Goal: Task Accomplishment & Management: Use online tool/utility

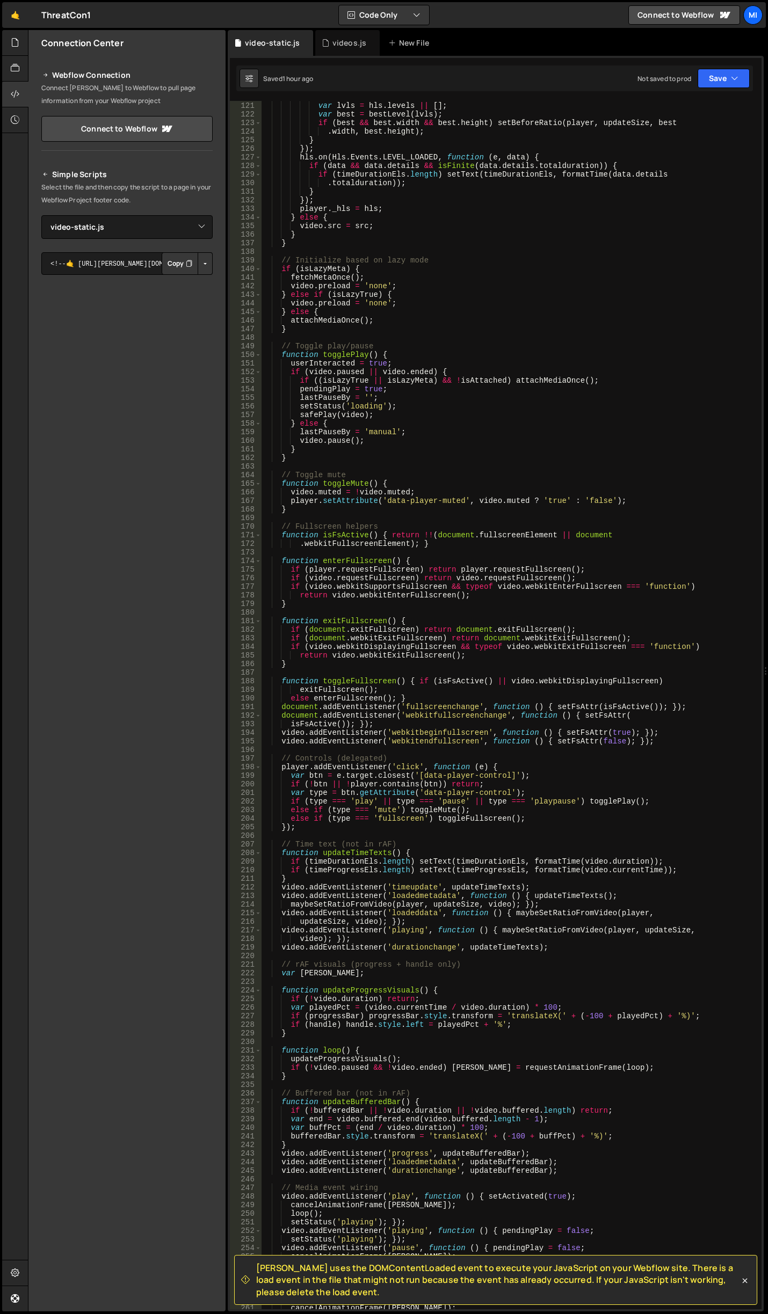
select select "48050"
click at [14, 40] on icon at bounding box center [15, 43] width 9 height 12
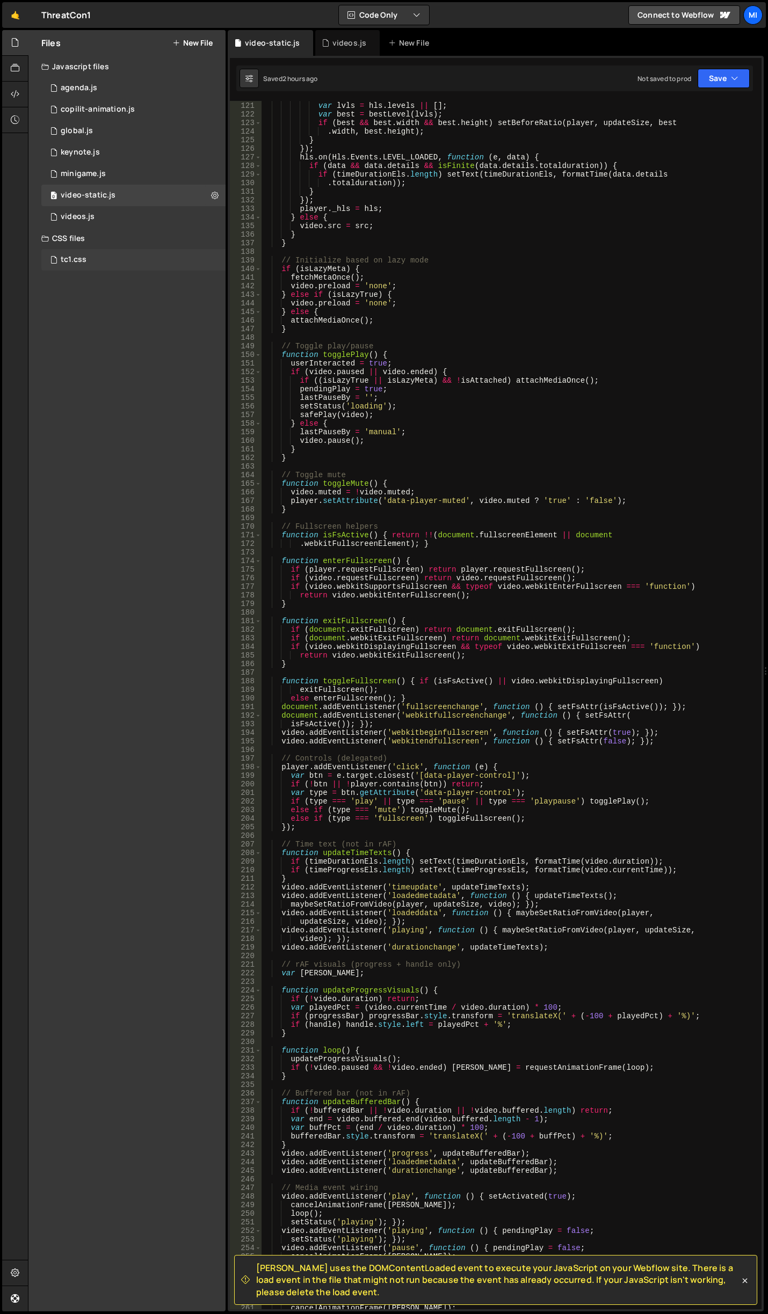
click at [90, 264] on div "tc1.css 0" at bounding box center [133, 259] width 184 height 21
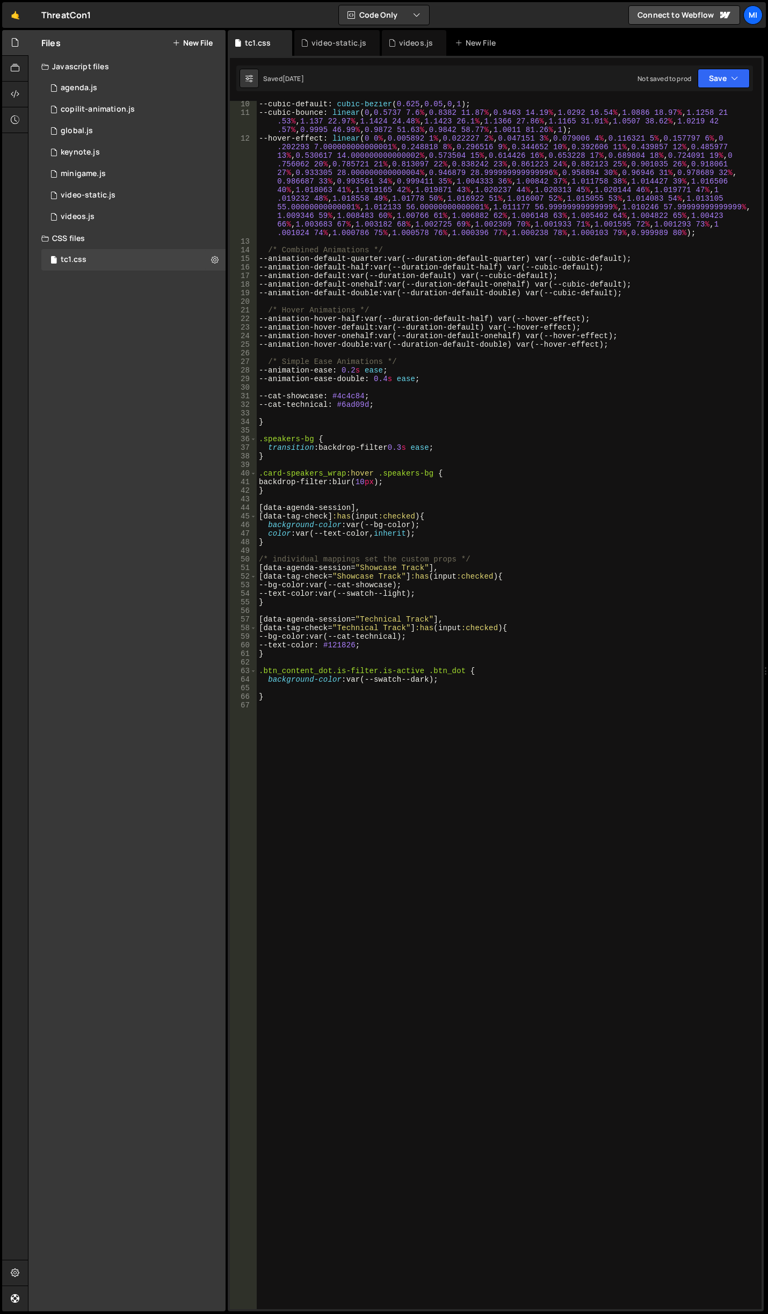
scroll to position [79, 0]
click at [558, 545] on div "--cubic-default : cubic-bezier ( 0.625 , 0.05 , 0 , 1 ) ; --cubic-bounce : line…" at bounding box center [507, 713] width 500 height 1226
click at [500, 543] on div "--cubic-default : cubic-bezier ( 0.625 , 0.05 , 0 , 1 ) ; --cubic-bounce : line…" at bounding box center [507, 713] width 500 height 1226
drag, startPoint x: 327, startPoint y: 578, endPoint x: 289, endPoint y: 577, distance: 38.1
click at [289, 577] on div "--cubic-default : cubic-bezier ( 0.625 , 0.05 , 0 , 1 ) ; --cubic-bounce : line…" at bounding box center [507, 713] width 500 height 1226
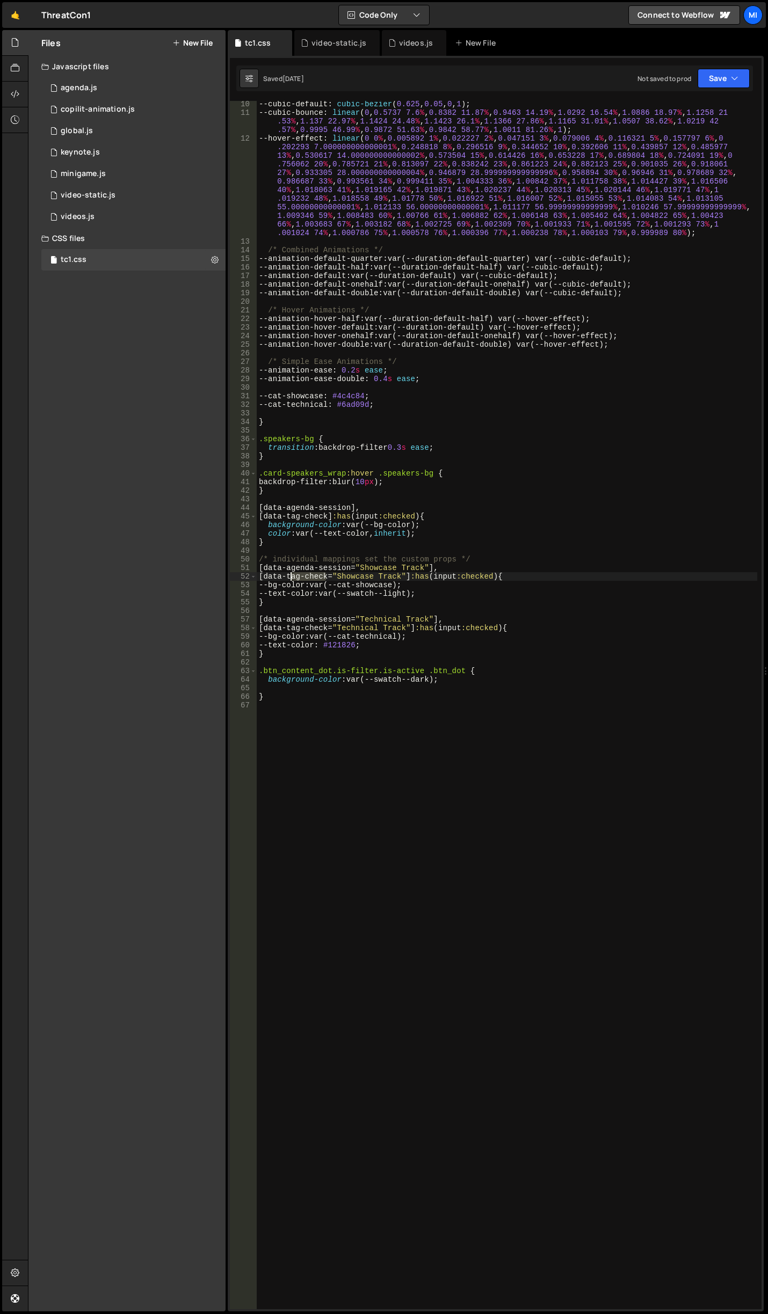
type textarea "[data-tag-check="Showcase Track"]:has(input:checked) {"
click at [302, 578] on div "--cubic-default : cubic-bezier ( 0.625 , 0.05 , 0 , 1 ) ; --cubic-bounce : line…" at bounding box center [507, 705] width 500 height 1208
drag, startPoint x: 325, startPoint y: 576, endPoint x: 264, endPoint y: 579, distance: 61.3
click at [264, 579] on div "--cubic-default : cubic-bezier ( 0.625 , 0.05 , 0 , 1 ) ; --cubic-bounce : line…" at bounding box center [507, 713] width 500 height 1226
click at [498, 741] on div "--cubic-default : cubic-bezier ( 0.625 , 0.05 , 0 , 1 ) ; --cubic-bounce : line…" at bounding box center [507, 713] width 500 height 1226
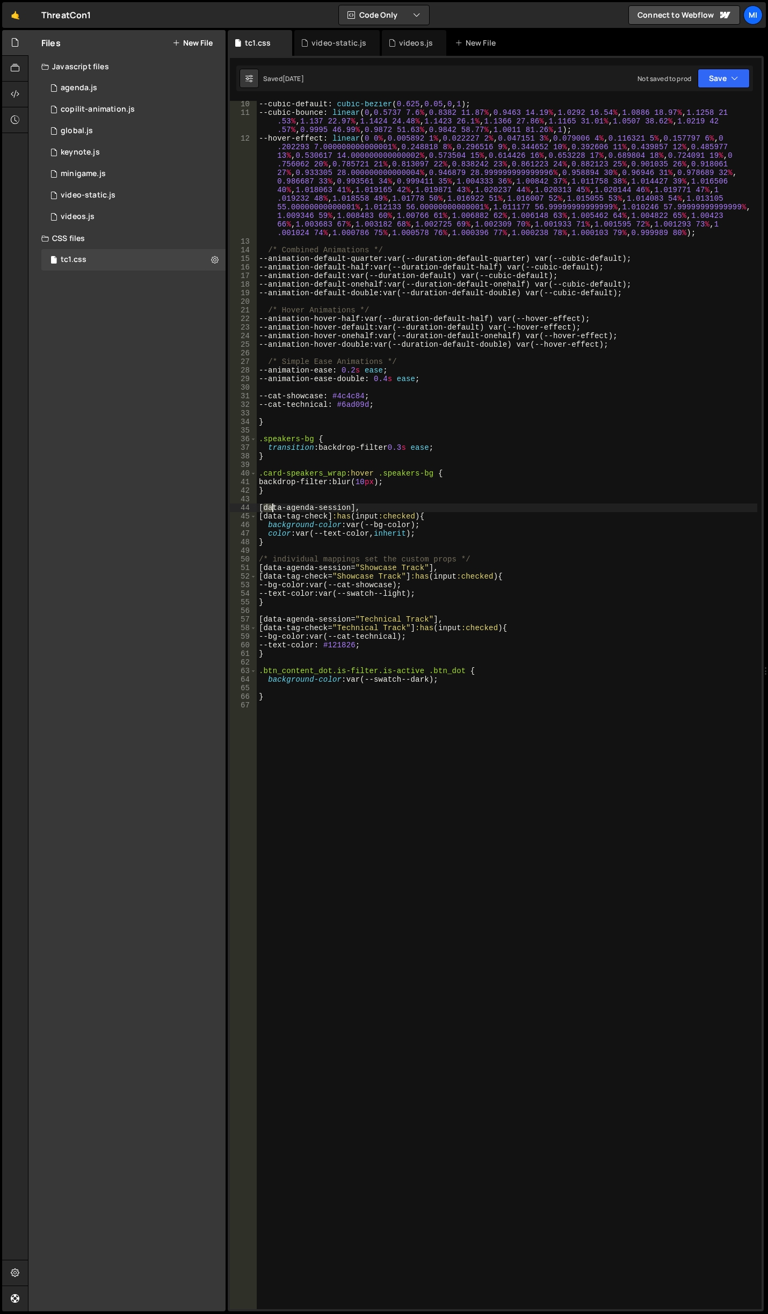
drag, startPoint x: 261, startPoint y: 507, endPoint x: 273, endPoint y: 507, distance: 11.8
click at [273, 507] on div "--cubic-default : cubic-bezier ( 0.625 , 0.05 , 0 , 1 ) ; --cubic-bounce : line…" at bounding box center [507, 713] width 500 height 1226
click at [308, 513] on div "--cubic-default : cubic-bezier ( 0.625 , 0.05 , 0 , 1 ) ; --cubic-bounce : line…" at bounding box center [507, 713] width 500 height 1226
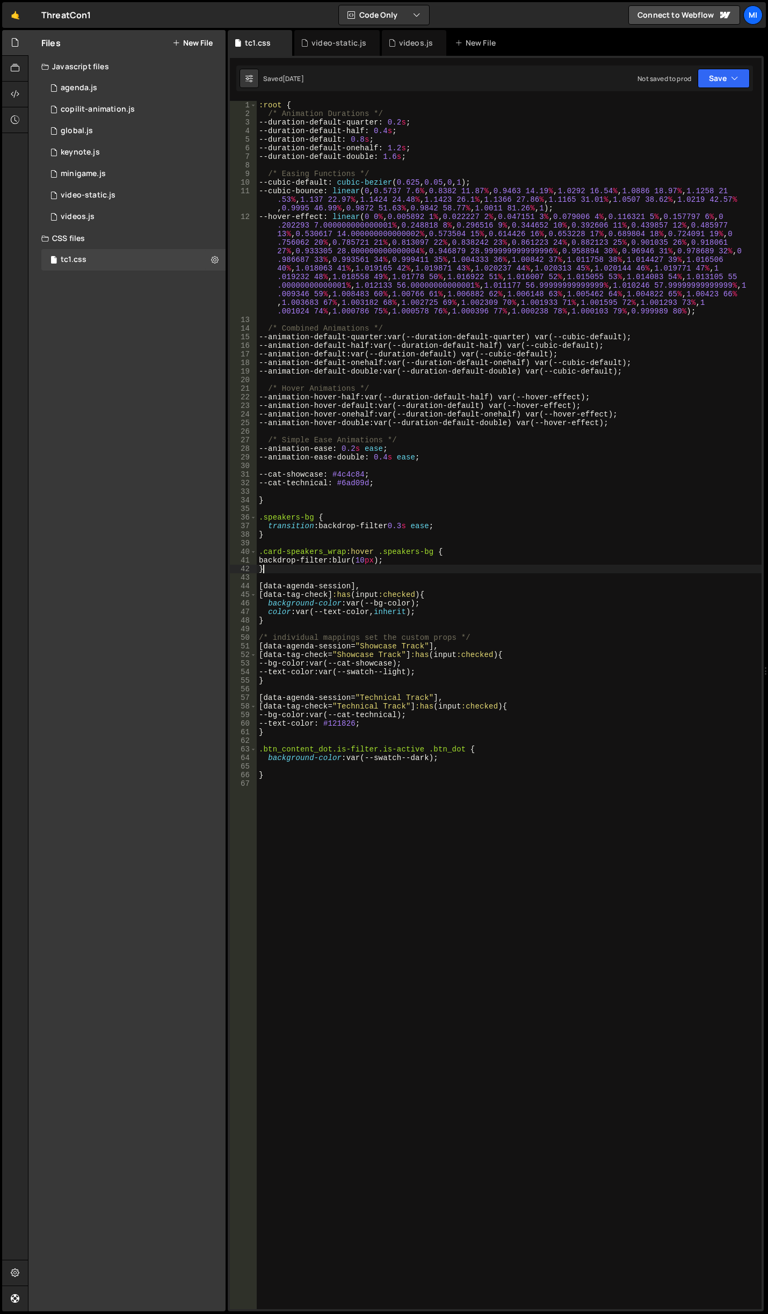
click at [562, 572] on div ":root { /* Animation Durations */ --duration-default-quarter : 0.2 s ; --durati…" at bounding box center [509, 714] width 505 height 1226
type textarea "}"
click at [19, 90] on icon at bounding box center [15, 94] width 9 height 12
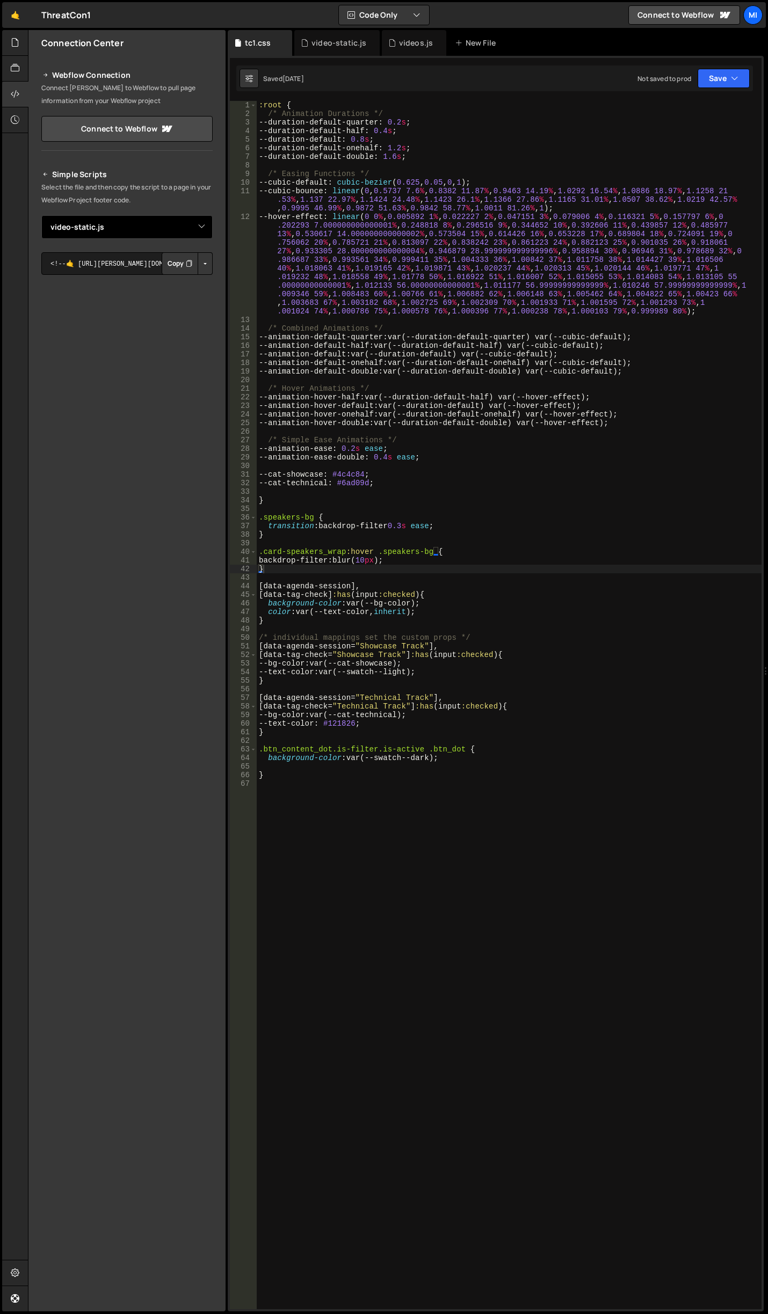
click at [185, 217] on select "Select File agenda.js copilit-animation.js global.js keynote.js minigame.js tc1…" at bounding box center [126, 227] width 171 height 24
select select "43000"
click at [41, 215] on select "Select File agenda.js copilit-animation.js global.js keynote.js minigame.js tc1…" at bounding box center [126, 227] width 171 height 24
click at [206, 260] on button "Button group with nested dropdown" at bounding box center [205, 263] width 15 height 23
click at [192, 278] on link "Copy Staging Stylesheet" at bounding box center [150, 283] width 123 height 15
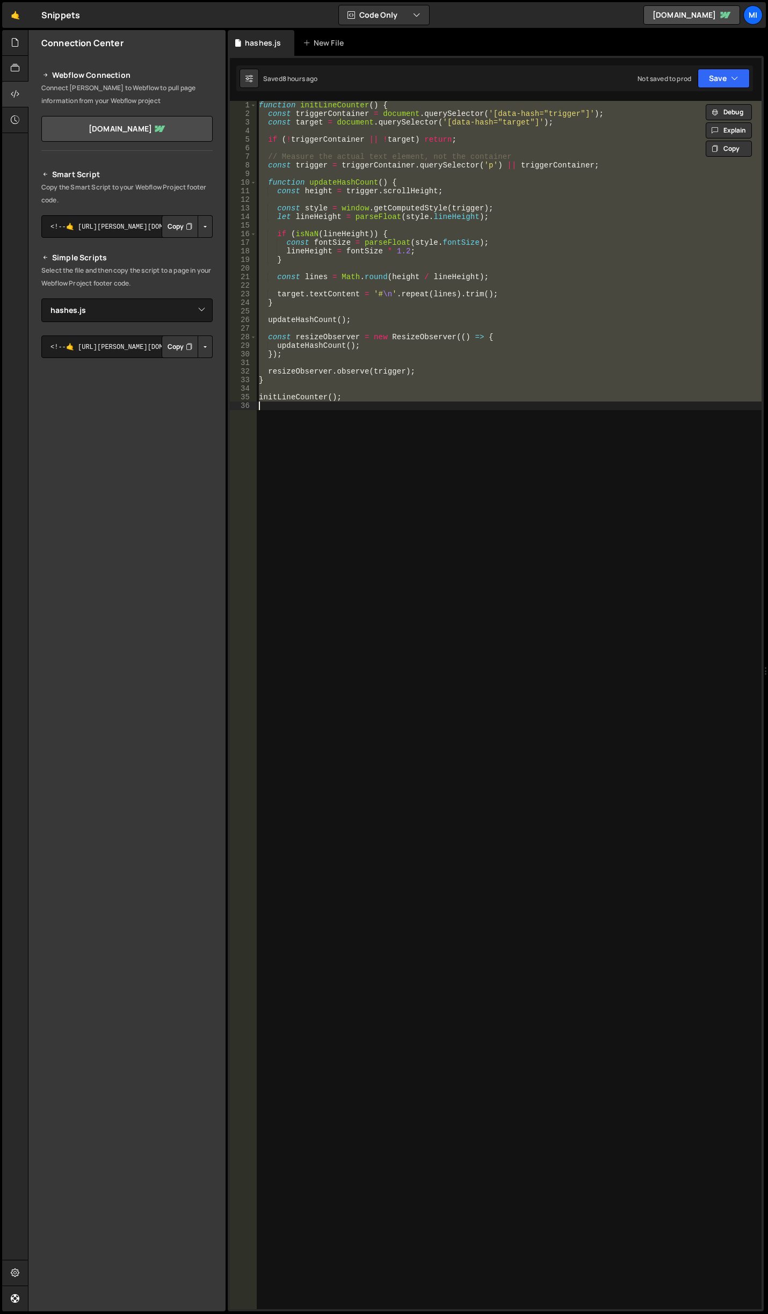
select select "48027"
